Goal: Task Accomplishment & Management: Manage account settings

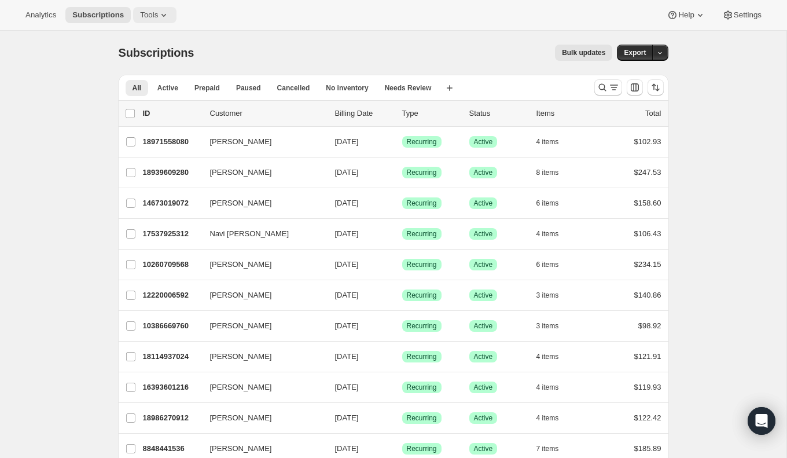
click at [146, 8] on button "Tools" at bounding box center [154, 15] width 43 height 16
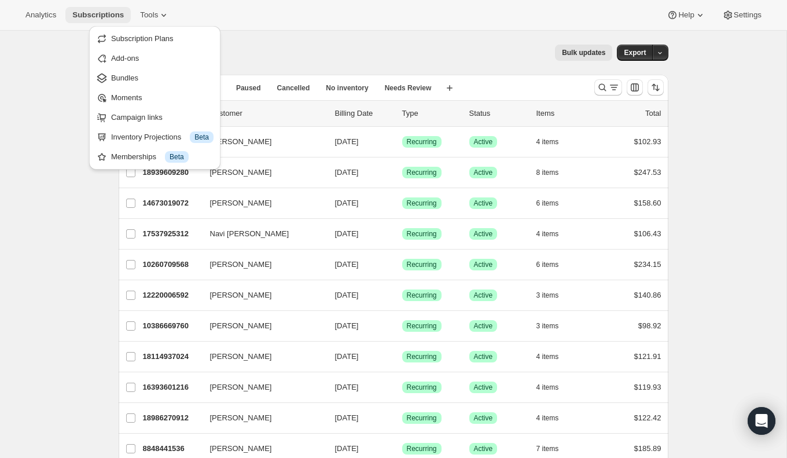
click at [100, 11] on span "Subscriptions" at bounding box center [98, 14] width 52 height 9
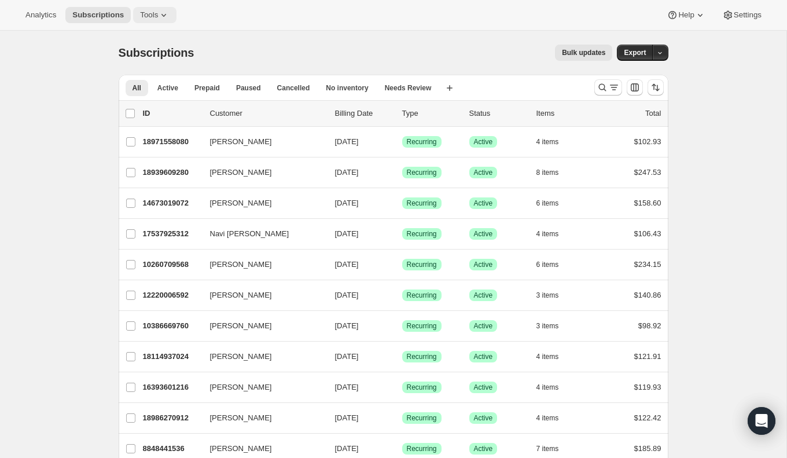
click at [150, 8] on button "Tools" at bounding box center [154, 15] width 43 height 16
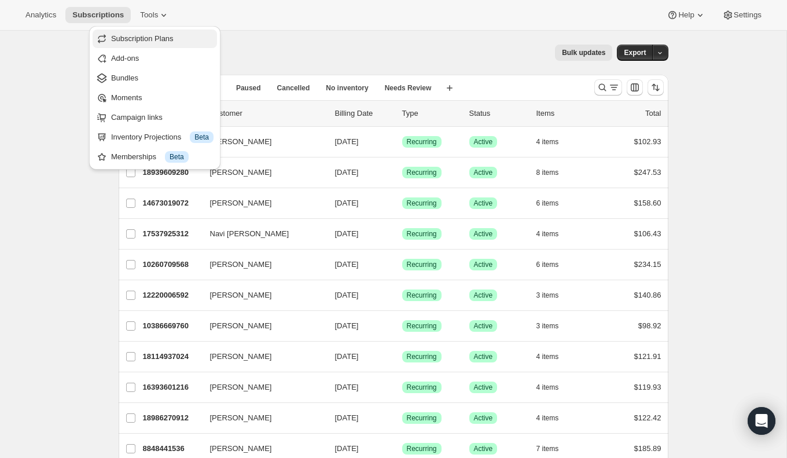
click at [159, 39] on span "Subscription Plans" at bounding box center [142, 38] width 63 height 9
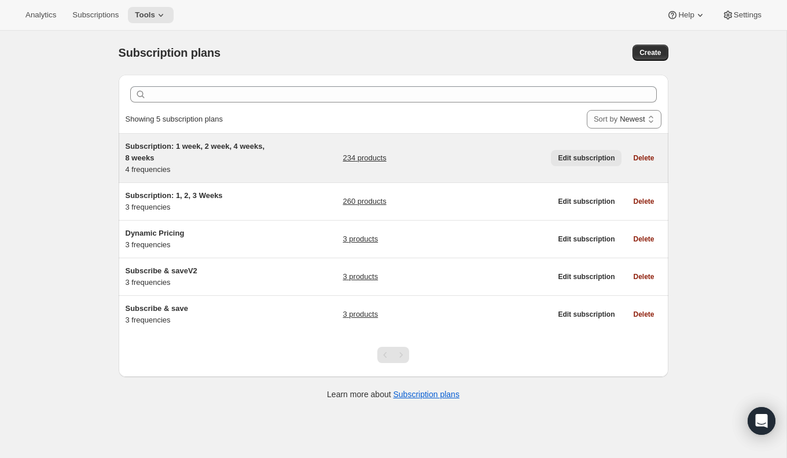
click at [591, 160] on span "Edit subscription" at bounding box center [586, 157] width 57 height 9
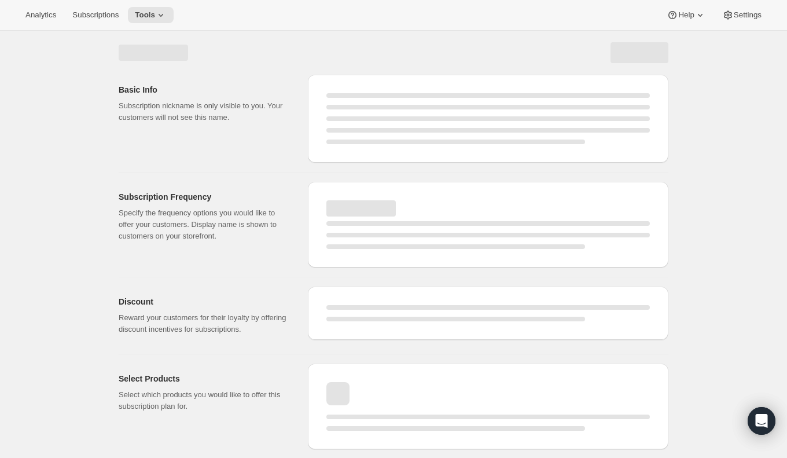
select select "WEEK"
select select "MONTH"
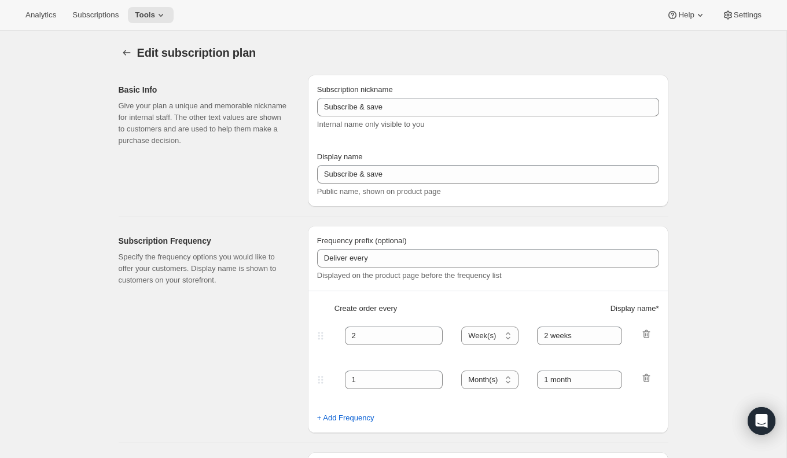
type input "Subscription: 1 week, 2 week, 4 weeks, 8 weeks"
type input "1"
type input "1 weeks"
type input "2"
select select "WEEK"
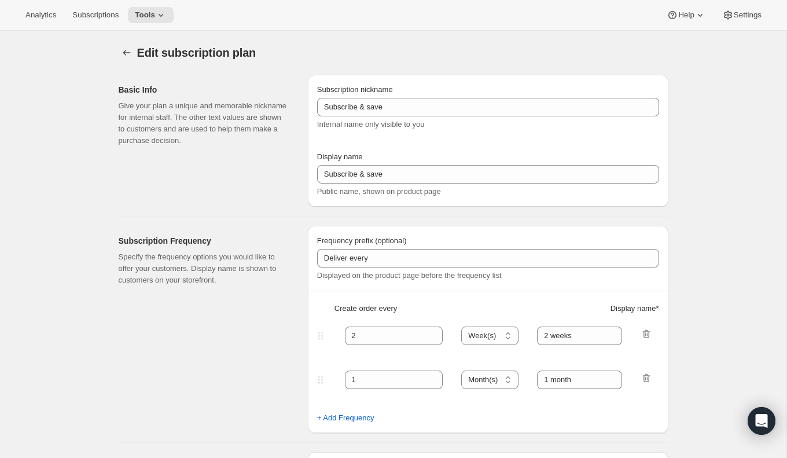
type input "2 weeks"
checkbox input "true"
select select "WEEK"
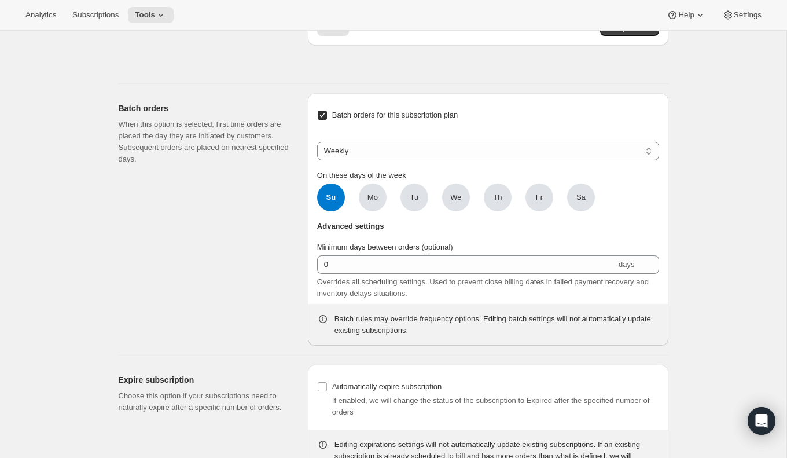
scroll to position [5070, 0]
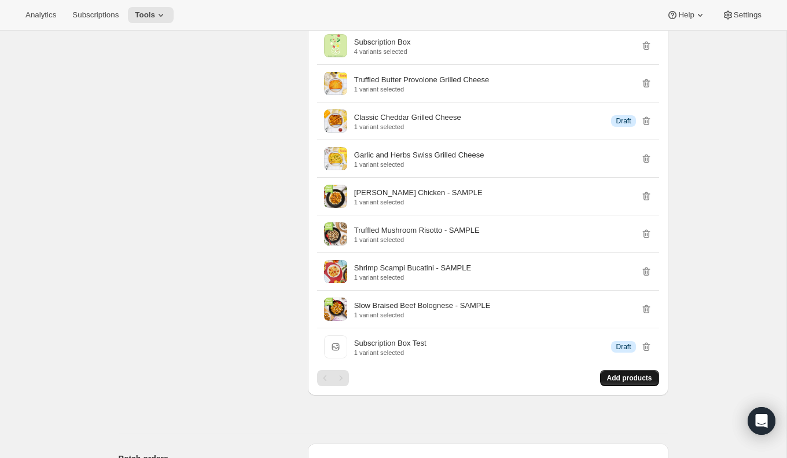
click at [622, 370] on button "Add products" at bounding box center [629, 378] width 59 height 16
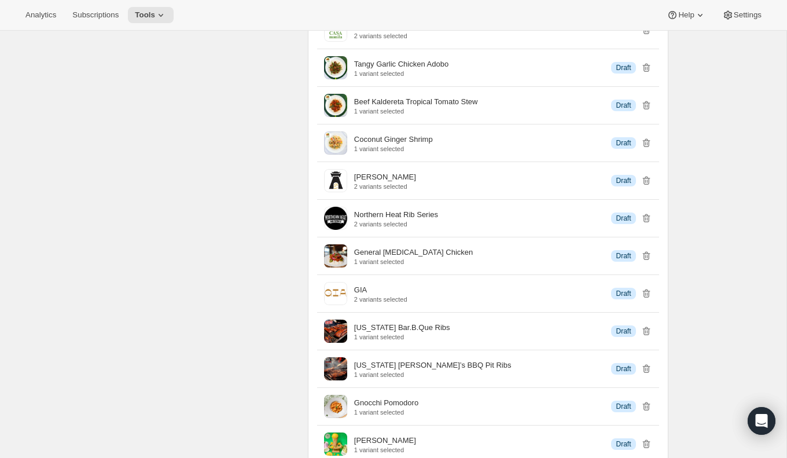
scroll to position [3038, 0]
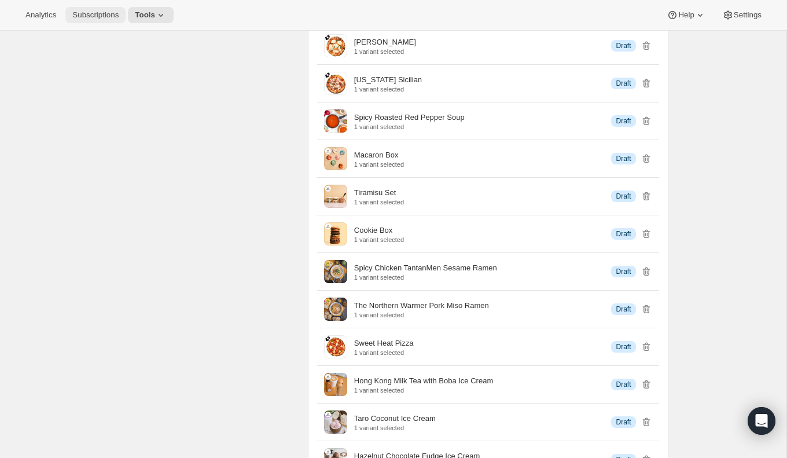
click at [104, 14] on span "Subscriptions" at bounding box center [95, 14] width 46 height 9
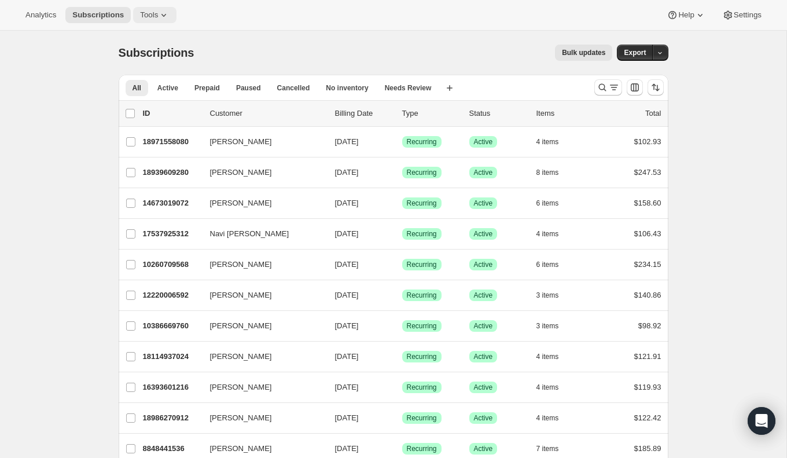
click at [157, 9] on button "Tools" at bounding box center [154, 15] width 43 height 16
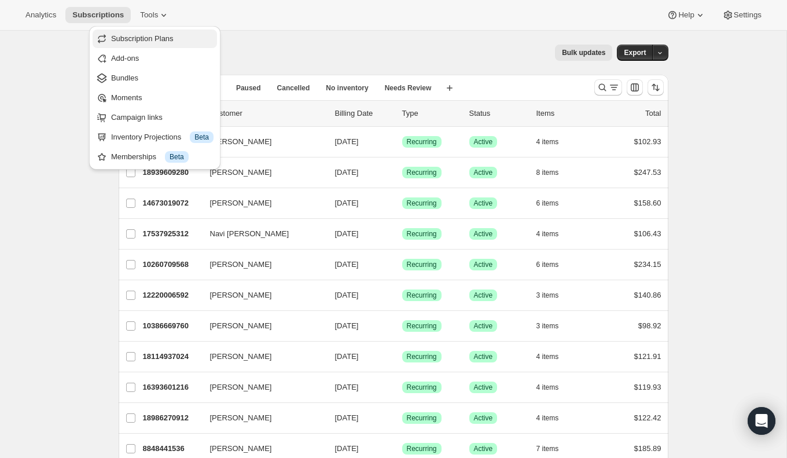
click at [159, 38] on span "Subscription Plans" at bounding box center [142, 38] width 63 height 9
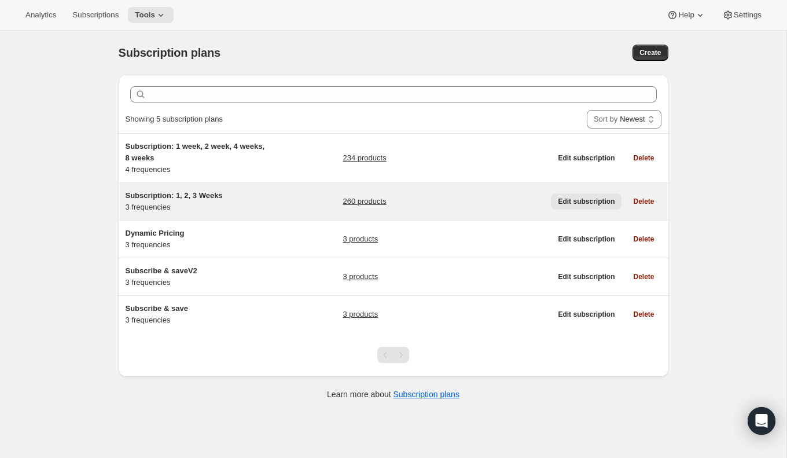
click at [601, 204] on span "Edit subscription" at bounding box center [586, 201] width 57 height 9
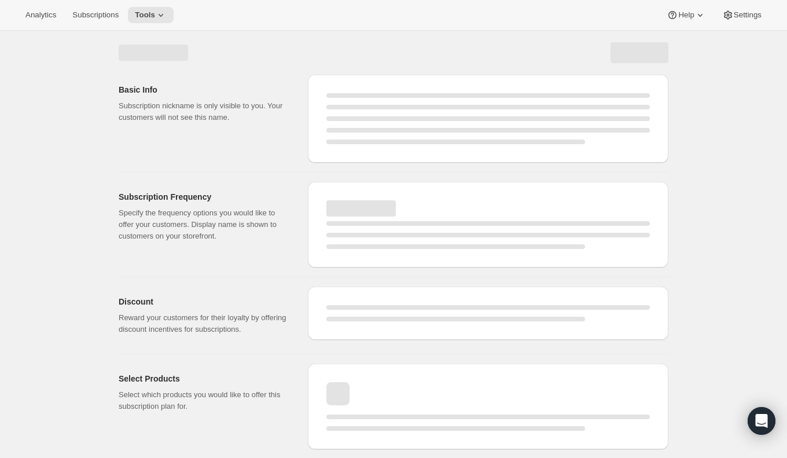
select select "WEEK"
select select "MONTH"
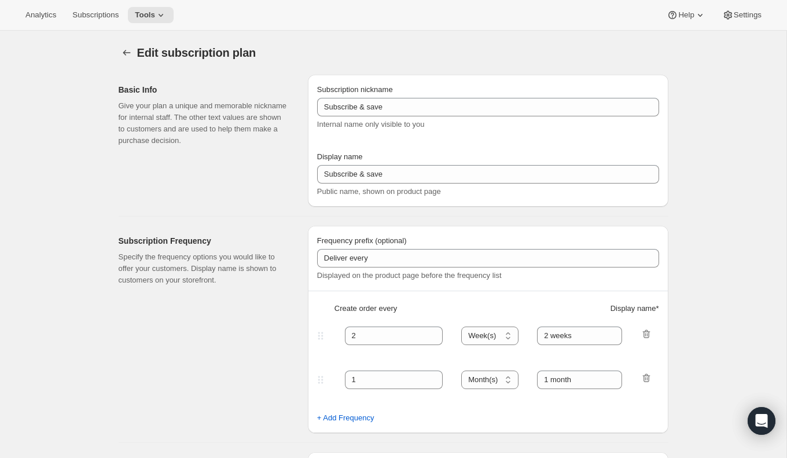
type input "Subscription: 1, 2, 3 Weeks"
type input "1"
type input "1 week"
type input "2"
select select "WEEK"
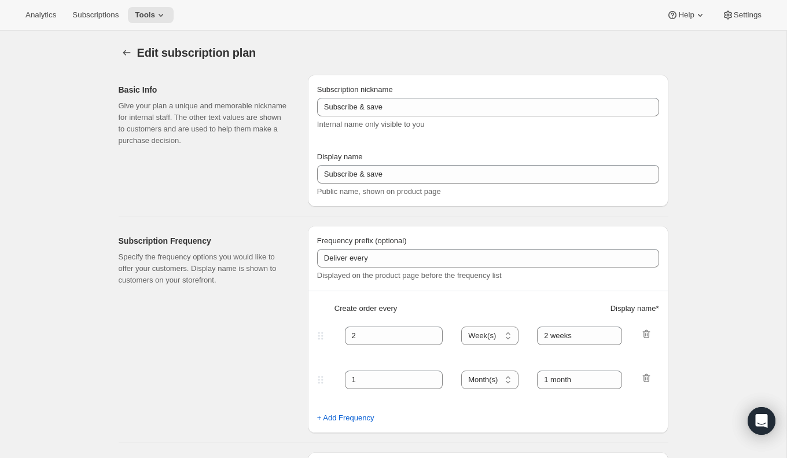
type input "2 weeks"
checkbox input "true"
select select "WEEK"
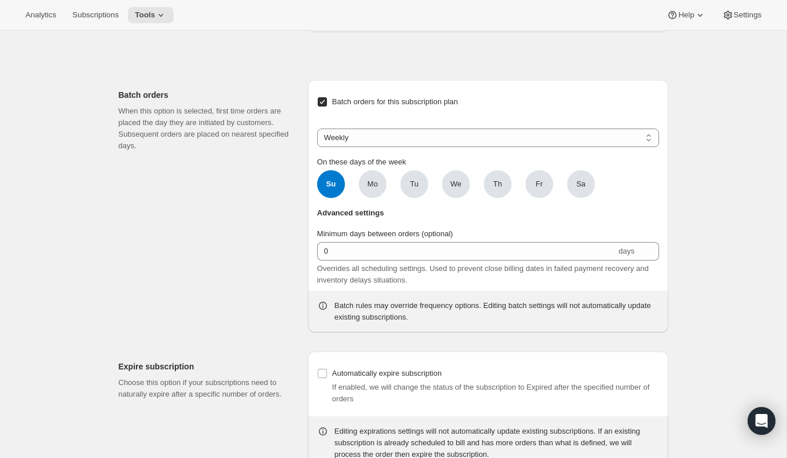
scroll to position [4947, 0]
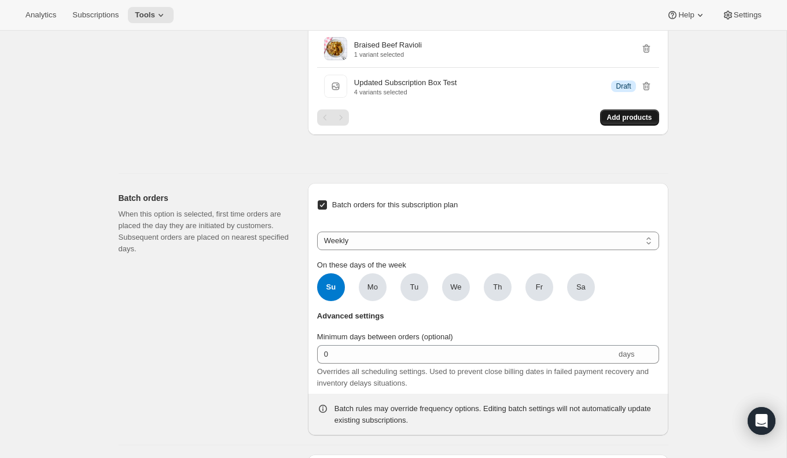
click at [626, 113] on span "Add products" at bounding box center [629, 117] width 45 height 9
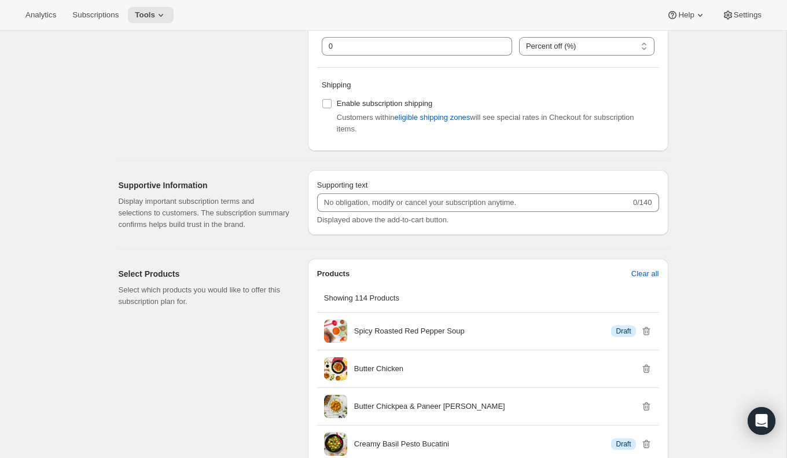
scroll to position [0, 0]
